Goal: Task Accomplishment & Management: Manage account settings

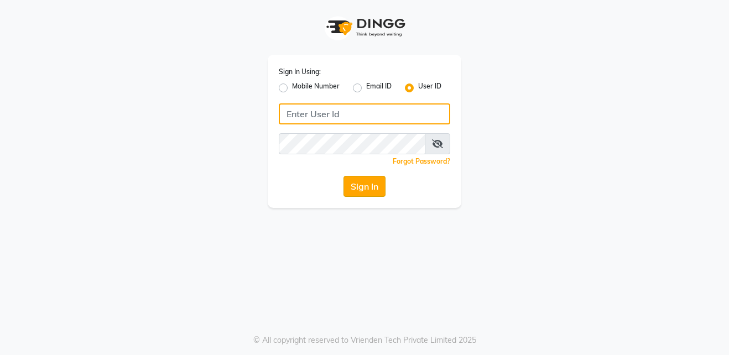
type input "shahid"
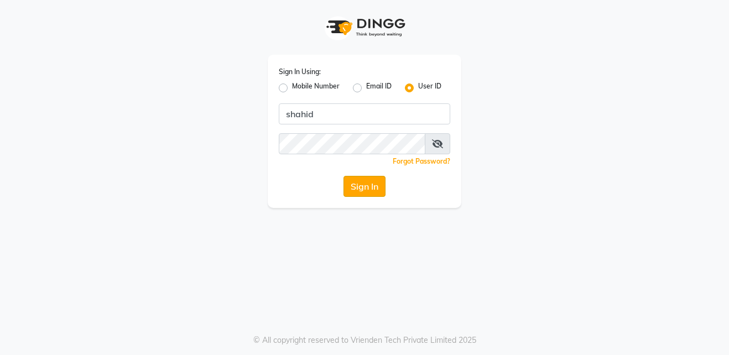
click at [365, 186] on button "Sign In" at bounding box center [365, 186] width 42 height 21
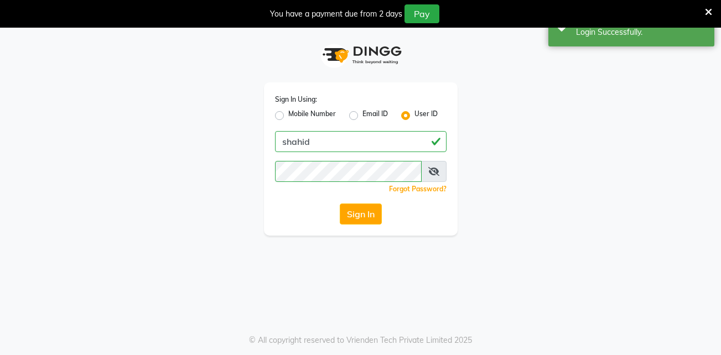
select select "service"
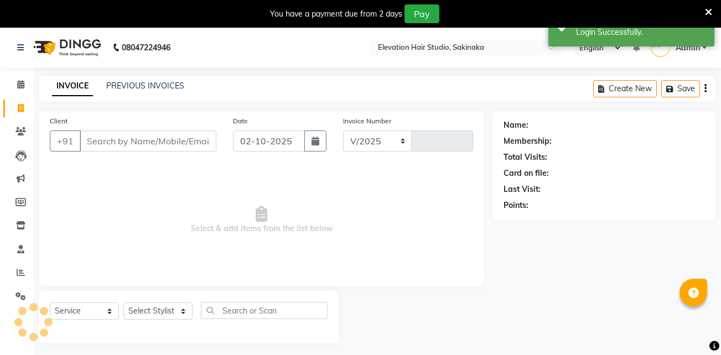
select select "en"
select select "4949"
type input "1932"
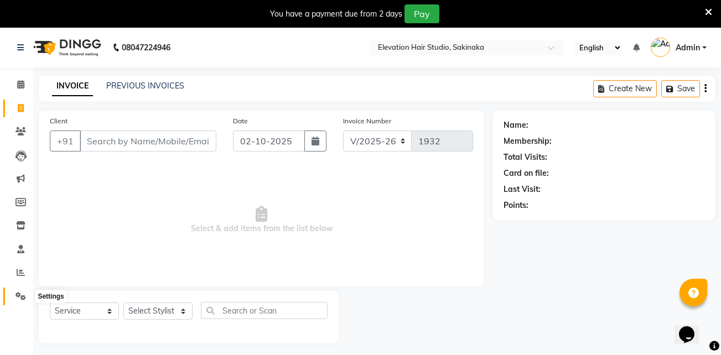
click at [14, 300] on span at bounding box center [20, 296] width 19 height 13
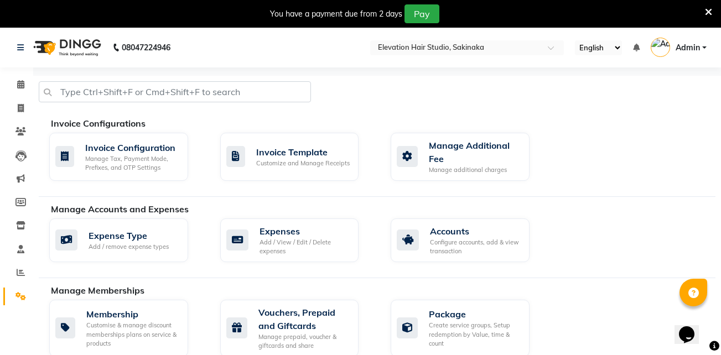
click at [274, 263] on div "Expense Type Add / remove expense types Expenses Add / View / Edit / Delete exp…" at bounding box center [382, 243] width 683 height 48
click at [277, 247] on div "Add / View / Edit / Delete expenses" at bounding box center [304, 247] width 91 height 18
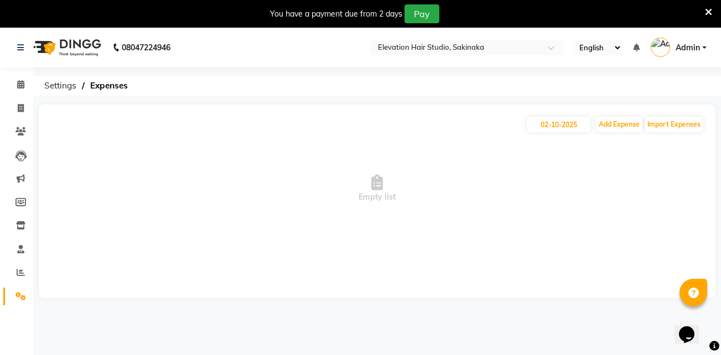
click at [709, 8] on icon at bounding box center [708, 12] width 7 height 10
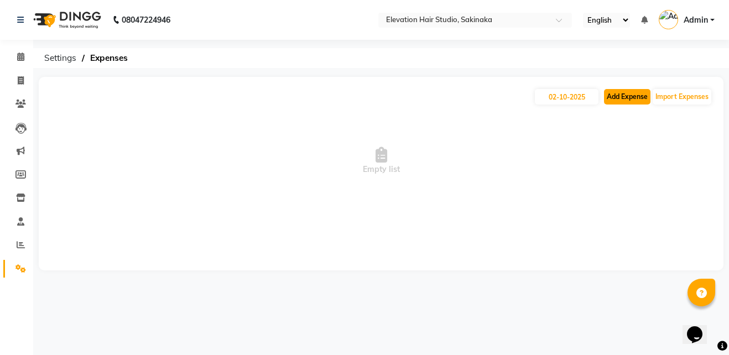
click at [617, 95] on button "Add Expense" at bounding box center [627, 96] width 46 height 15
select select "1"
select select "3831"
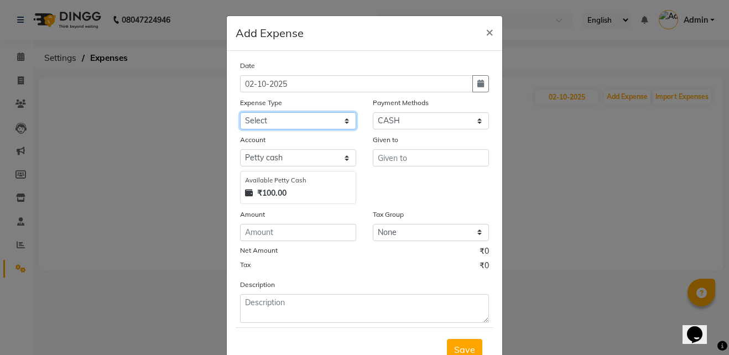
click at [260, 116] on select "Select AC Adrak Advance Salary agarbatti anees Appron asmoul advance salary Ban…" at bounding box center [298, 120] width 116 height 17
select select "8309"
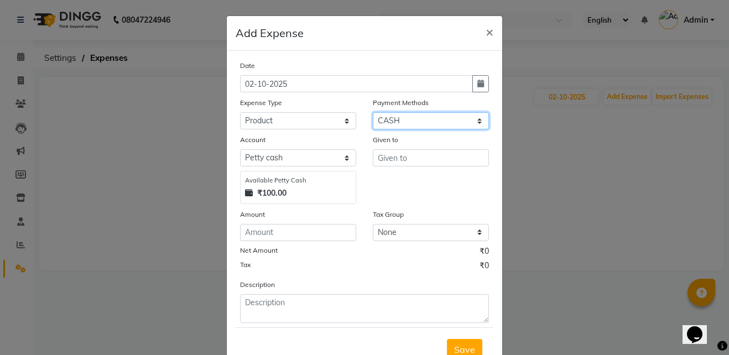
drag, startPoint x: 390, startPoint y: 124, endPoint x: 392, endPoint y: 181, distance: 57.0
click at [392, 181] on div "Date [DATE] Expense Type Select AC Adrak Advance Salary agarbatti anees Appron …" at bounding box center [364, 191] width 249 height 263
select select "5"
click at [373, 112] on select "Select CASH CARD GPay PhonePe Loan Cheque Package Visa Card BharatPay PayTM Wal…" at bounding box center [431, 120] width 116 height 17
select select "3832"
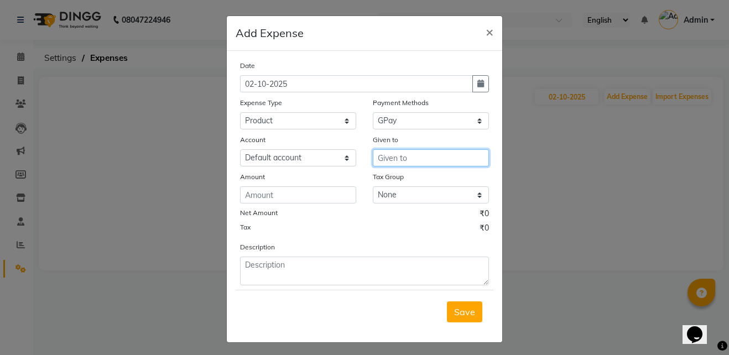
click at [407, 158] on input "text" at bounding box center [431, 157] width 116 height 17
type input "product"
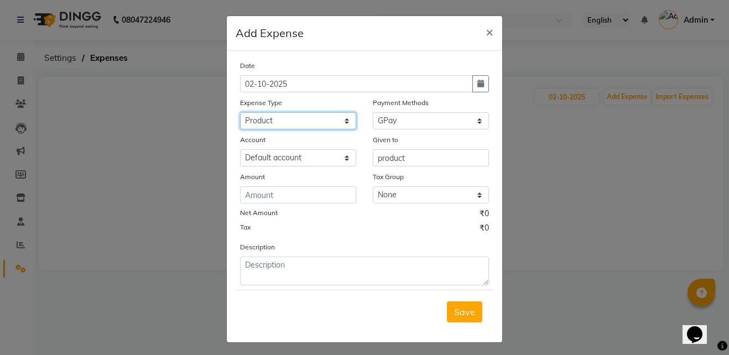
click at [309, 114] on select "Select AC Adrak Advance Salary agarbatti anees Appron asmoul advance salary Ban…" at bounding box center [298, 120] width 116 height 17
select select "8362"
click at [477, 77] on button "button" at bounding box center [480, 83] width 17 height 17
select select "10"
select select "2025"
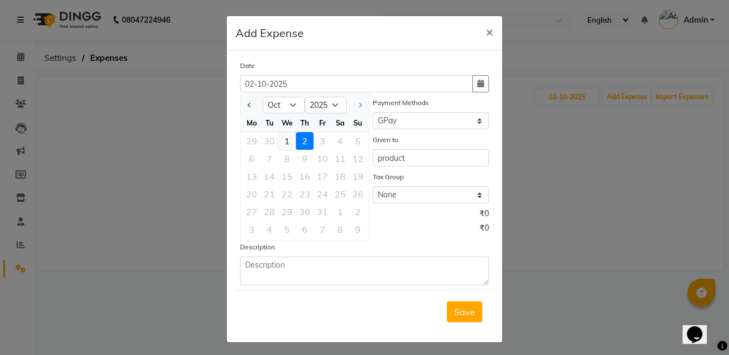
click at [279, 139] on div "1" at bounding box center [287, 141] width 18 height 18
type input "01-10-2025"
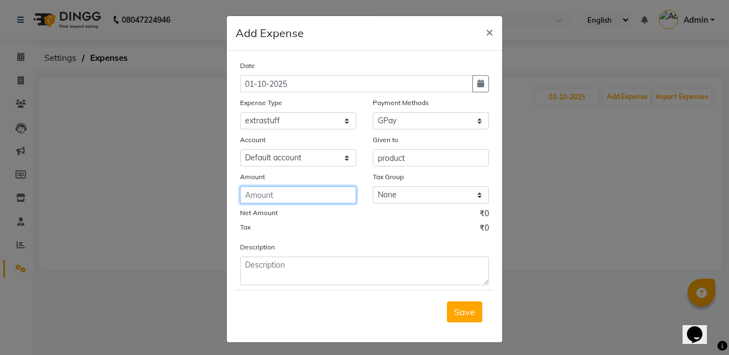
click at [253, 191] on input "number" at bounding box center [298, 194] width 116 height 17
type input "800"
click at [459, 305] on button "Save" at bounding box center [464, 311] width 35 height 21
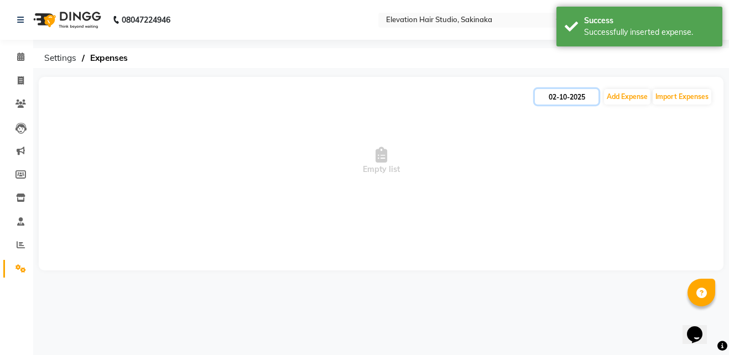
click at [568, 96] on input "02-10-2025" at bounding box center [567, 96] width 64 height 15
select select "10"
select select "2025"
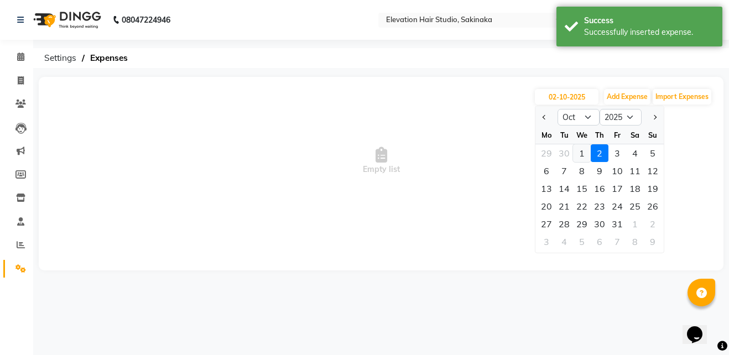
click at [589, 152] on div "1" at bounding box center [582, 153] width 18 height 18
type input "01-10-2025"
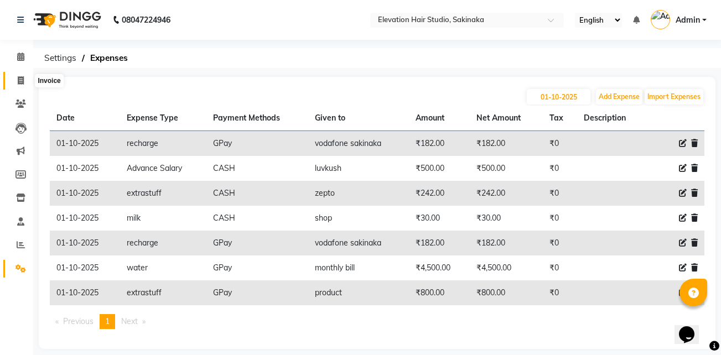
click at [24, 81] on span at bounding box center [20, 81] width 19 height 13
select select "service"
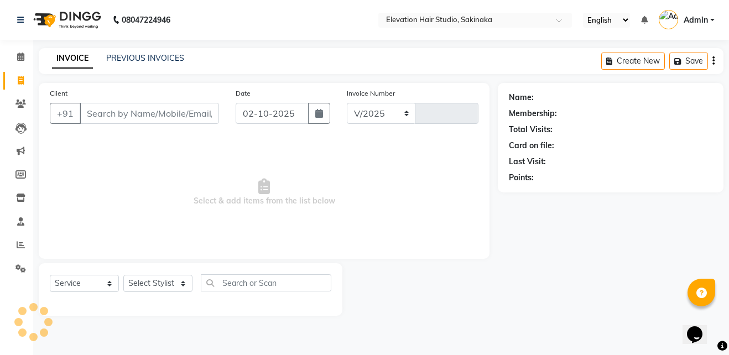
select select "4949"
type input "1932"
click at [152, 58] on link "PREVIOUS INVOICES" at bounding box center [145, 58] width 78 height 10
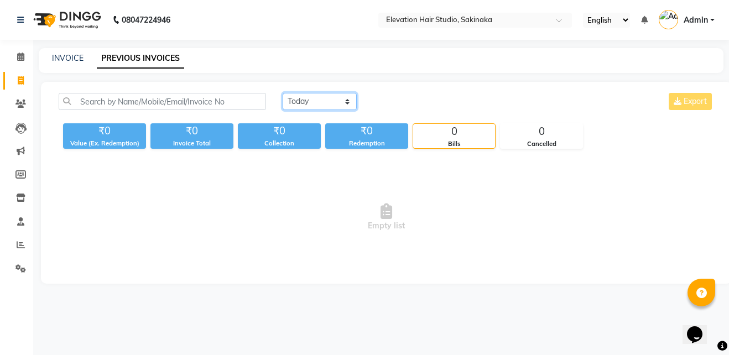
click at [311, 110] on select "[DATE] [DATE] Custom Range" at bounding box center [320, 101] width 74 height 17
select select "[DATE]"
click at [283, 93] on select "[DATE] [DATE] Custom Range" at bounding box center [320, 101] width 74 height 17
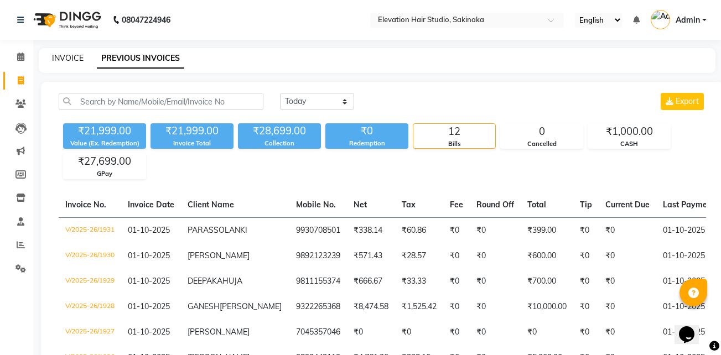
click at [61, 56] on link "INVOICE" at bounding box center [68, 58] width 32 height 10
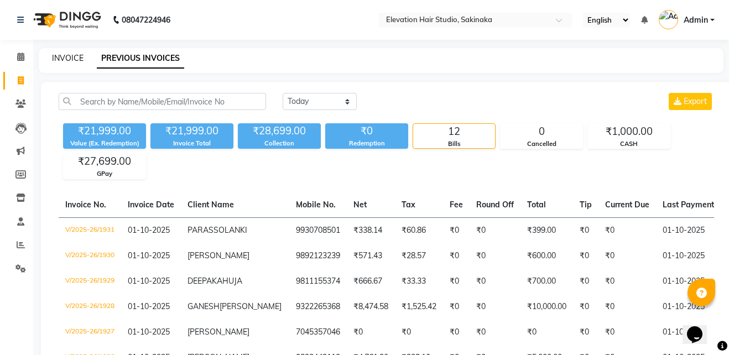
select select "service"
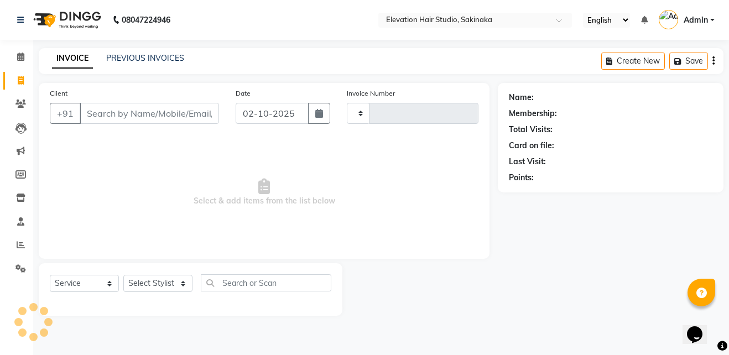
type input "1932"
select select "4949"
click at [164, 60] on link "PREVIOUS INVOICES" at bounding box center [145, 58] width 78 height 10
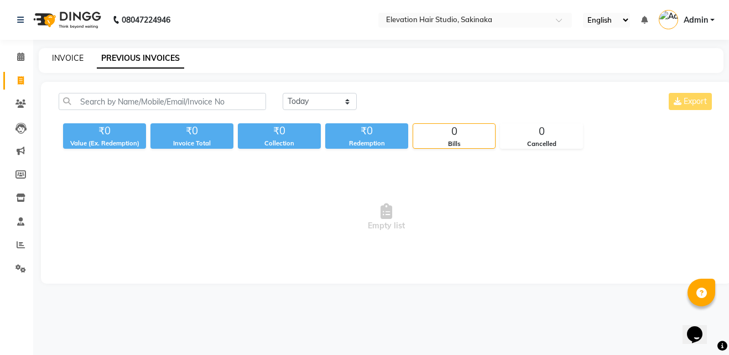
click at [64, 58] on link "INVOICE" at bounding box center [68, 58] width 32 height 10
select select "service"
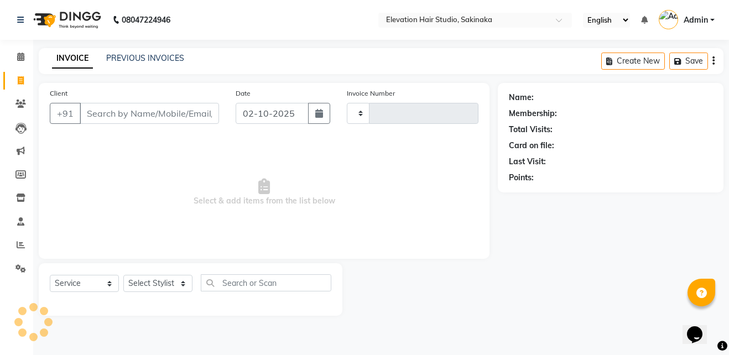
type input "1932"
select select "4949"
click at [21, 268] on icon at bounding box center [20, 268] width 11 height 8
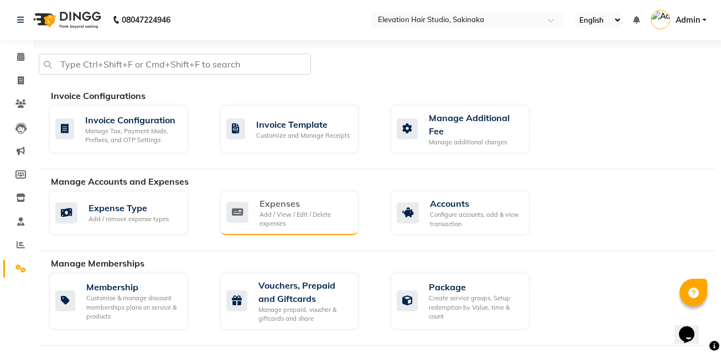
click at [287, 211] on div "Add / View / Edit / Delete expenses" at bounding box center [304, 219] width 91 height 18
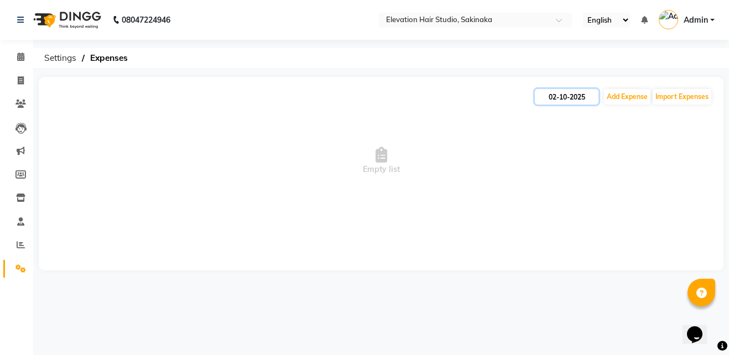
click at [563, 93] on input "02-10-2025" at bounding box center [567, 96] width 64 height 15
select select "10"
select select "2025"
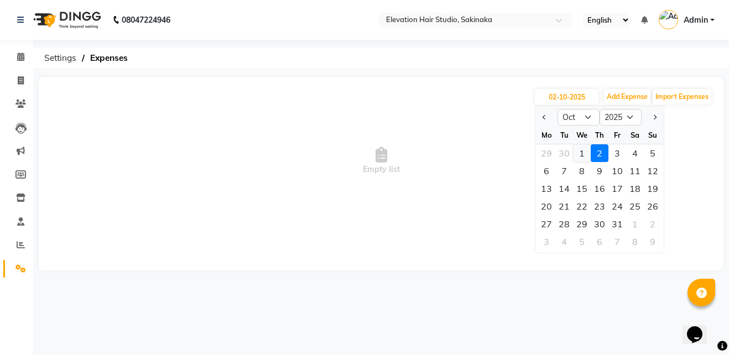
click at [584, 144] on div "1" at bounding box center [582, 153] width 18 height 18
type input "01-10-2025"
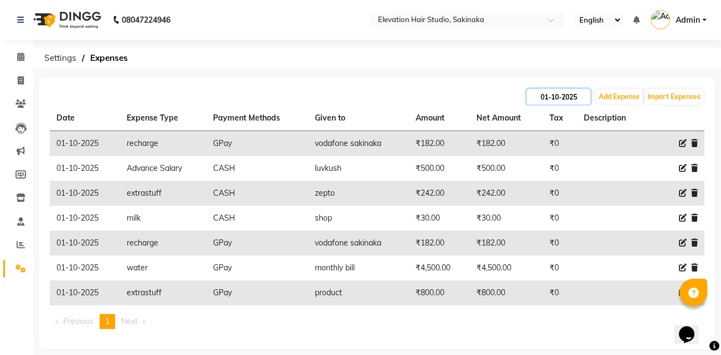
click at [540, 96] on input "01-10-2025" at bounding box center [559, 96] width 64 height 15
select select "10"
select select "2025"
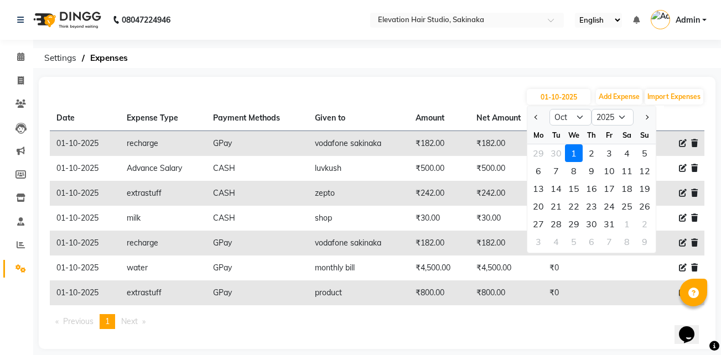
click at [295, 57] on ol "Settings Expenses" at bounding box center [375, 58] width 673 height 20
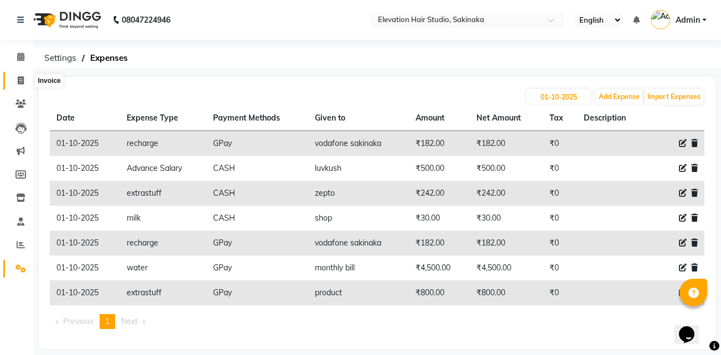
click at [15, 81] on span at bounding box center [20, 81] width 19 height 13
select select "service"
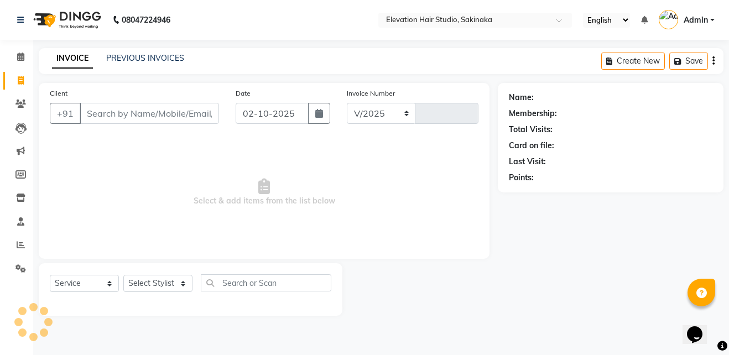
select select "4949"
type input "1932"
click at [124, 56] on link "PREVIOUS INVOICES" at bounding box center [145, 58] width 78 height 10
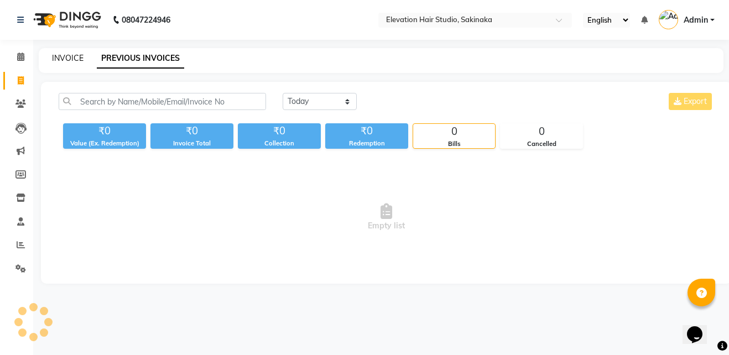
click at [74, 58] on link "INVOICE" at bounding box center [68, 58] width 32 height 10
select select "service"
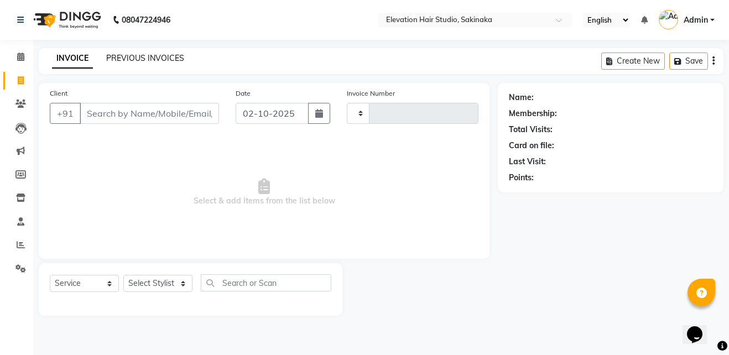
type input "1932"
select select "4949"
click at [110, 58] on link "PREVIOUS INVOICES" at bounding box center [145, 58] width 78 height 10
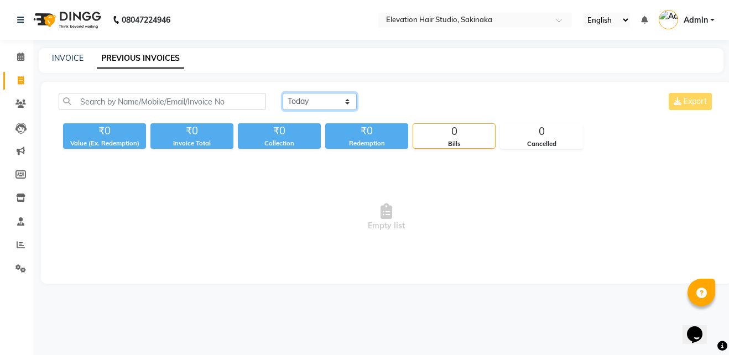
drag, startPoint x: 314, startPoint y: 102, endPoint x: 302, endPoint y: 132, distance: 32.3
click at [302, 132] on div "[DATE] [DATE] Custom Range Export ₹0 Value (Ex. Redemption) ₹0 Invoice Total ₹0…" at bounding box center [386, 121] width 669 height 56
click at [283, 93] on select "[DATE] [DATE] Custom Range" at bounding box center [320, 101] width 74 height 17
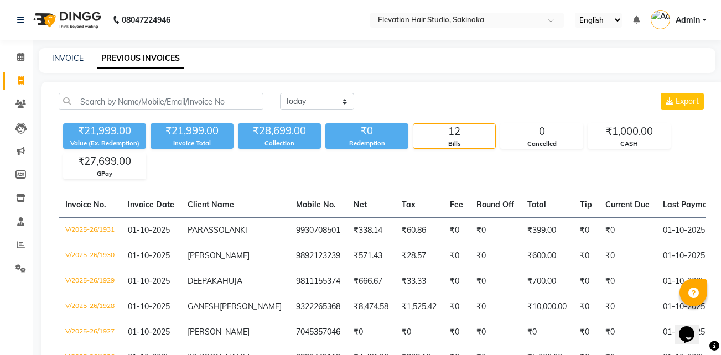
click at [325, 91] on div "[DATE] [DATE] Custom Range Export ₹21,999.00 Value (Ex. Redemption) ₹21,999.00 …" at bounding box center [382, 350] width 683 height 536
drag, startPoint x: 312, startPoint y: 102, endPoint x: 304, endPoint y: 117, distance: 16.3
click at [304, 117] on div "[DATE] [DATE] Custom Range Export" at bounding box center [493, 106] width 443 height 26
click at [280, 93] on select "[DATE] [DATE] Custom Range" at bounding box center [317, 101] width 74 height 17
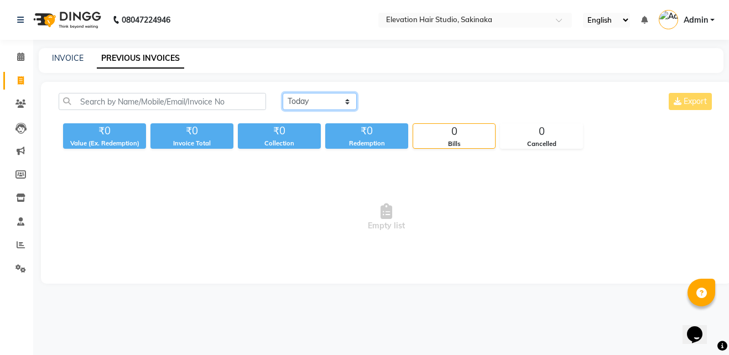
drag, startPoint x: 316, startPoint y: 105, endPoint x: 318, endPoint y: 135, distance: 30.5
click at [318, 135] on div "[DATE] [DATE] Custom Range Export ₹0 Value (Ex. Redemption) ₹0 Invoice Total ₹0…" at bounding box center [386, 121] width 669 height 56
click at [283, 93] on select "[DATE] [DATE] Custom Range" at bounding box center [320, 101] width 74 height 17
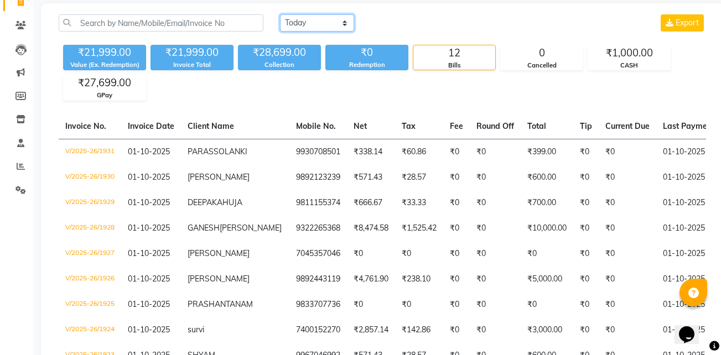
click at [332, 21] on select "[DATE] [DATE] Custom Range" at bounding box center [317, 22] width 74 height 17
select select "[DATE]"
click at [280, 14] on select "[DATE] [DATE] Custom Range" at bounding box center [317, 22] width 74 height 17
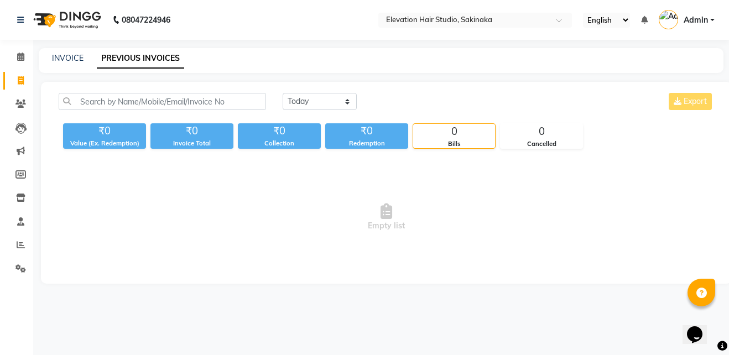
click at [329, 36] on nav "08047224946 Select Location × Elevation Hair Studio, Sakinaka English ENGLISH E…" at bounding box center [364, 20] width 729 height 40
click at [19, 273] on span at bounding box center [20, 269] width 19 height 13
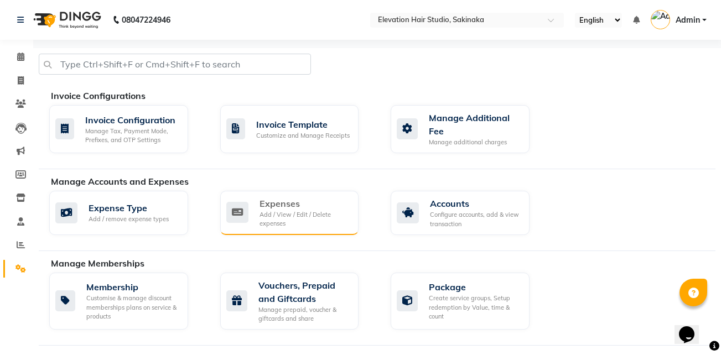
click at [283, 223] on div "Add / View / Edit / Delete expenses" at bounding box center [304, 219] width 91 height 18
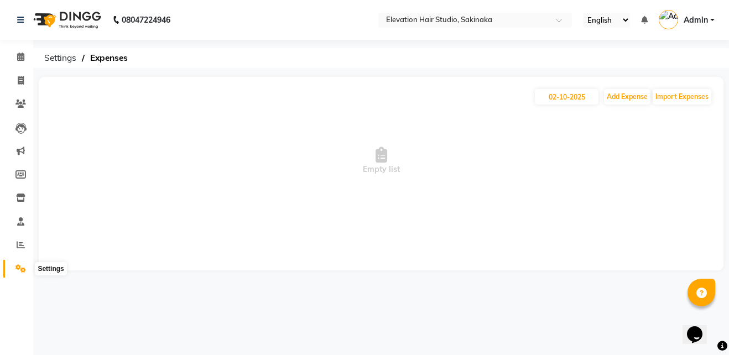
click at [15, 268] on icon at bounding box center [20, 268] width 11 height 8
